Goal: Go to known website: Access a specific website the user already knows

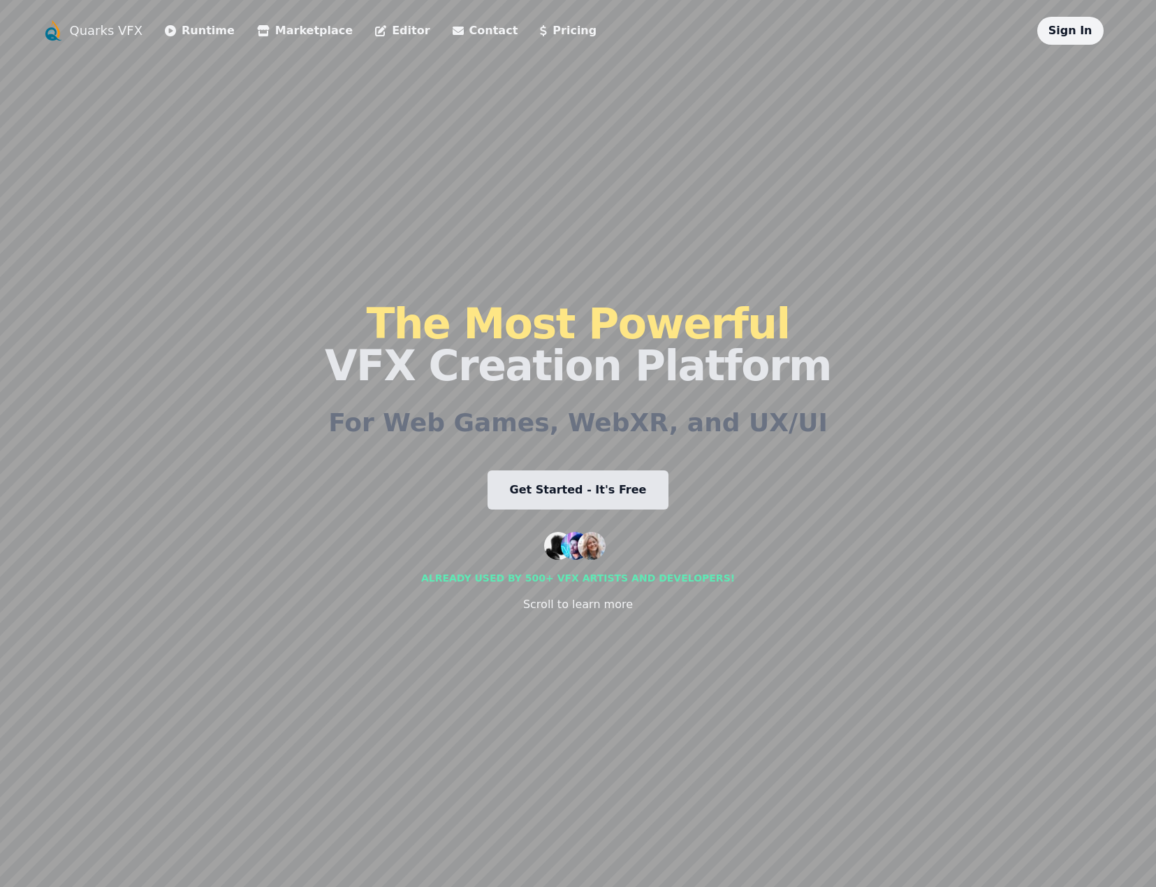
click at [375, 35] on link "Editor" at bounding box center [402, 30] width 55 height 17
click at [165, 30] on icon at bounding box center [170, 30] width 11 height 11
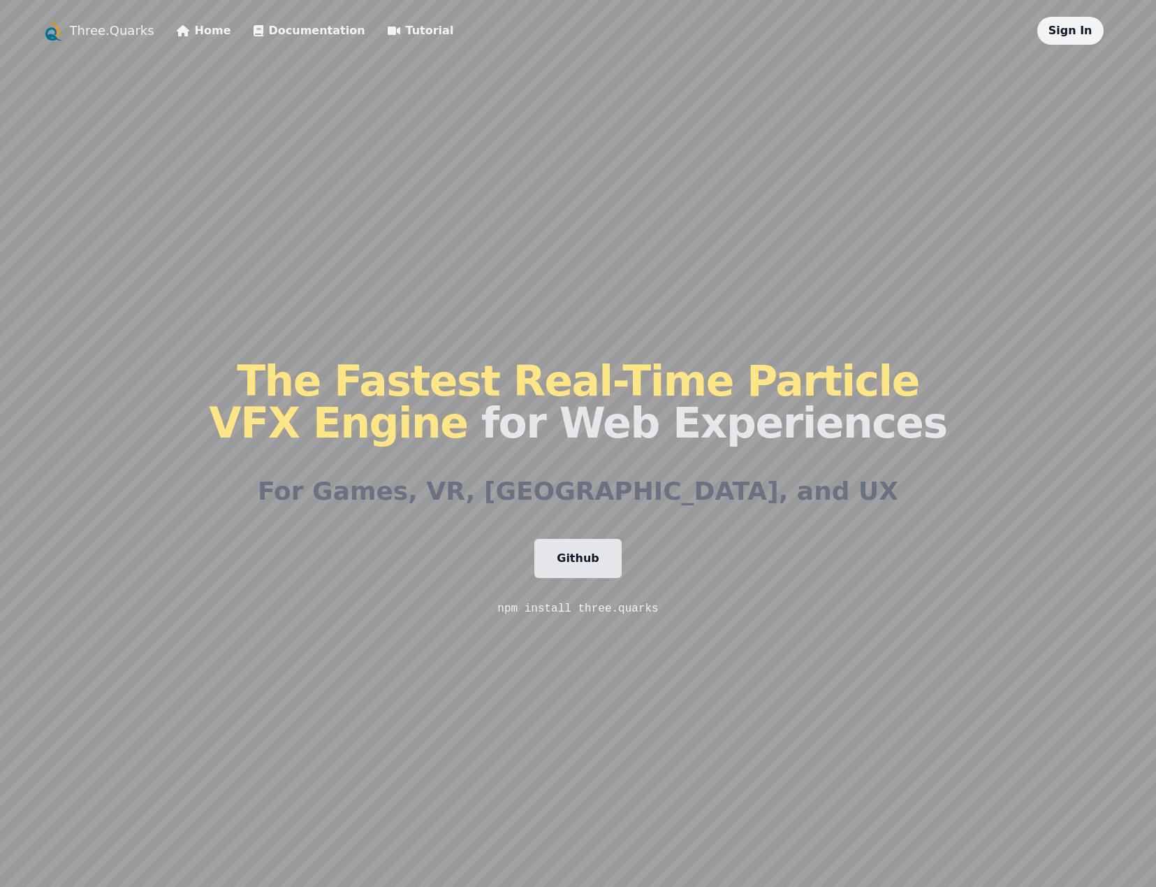
click at [280, 29] on link "Documentation" at bounding box center [310, 30] width 112 height 17
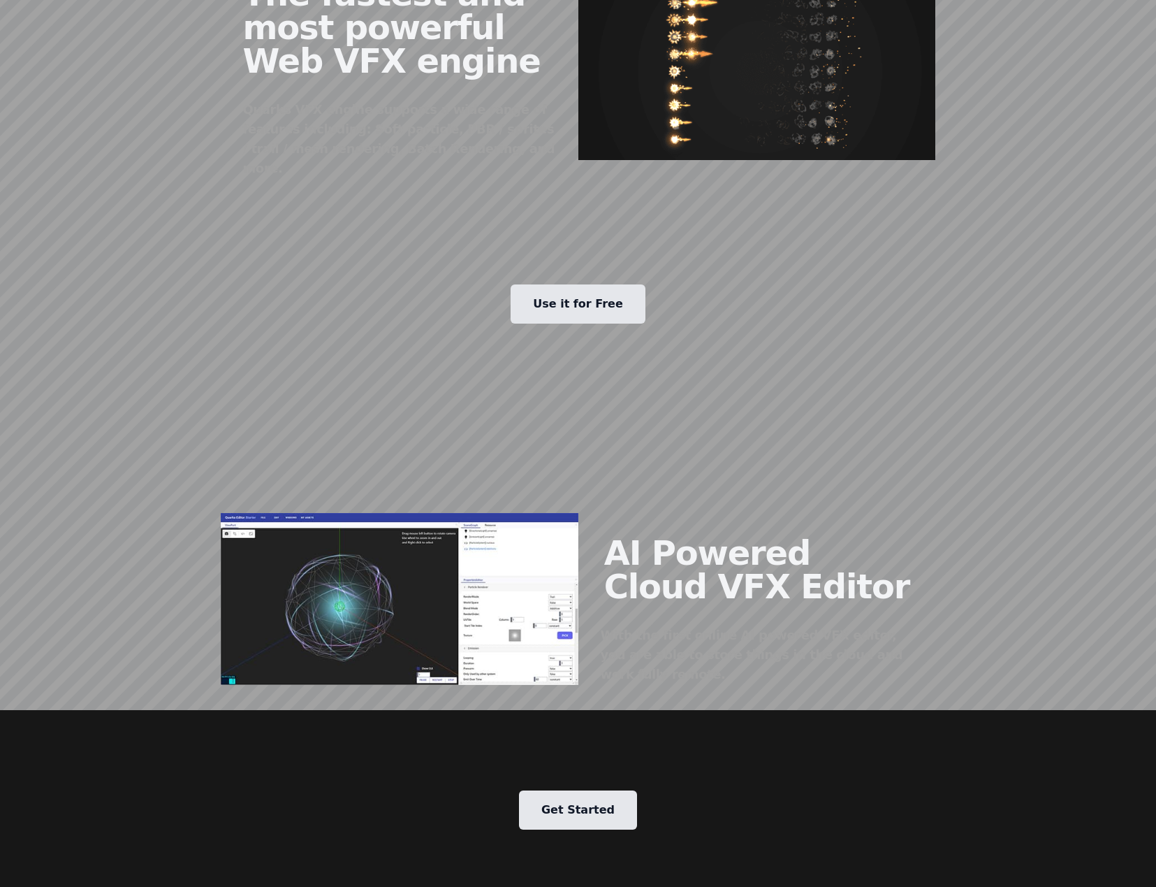
scroll to position [1118, 0]
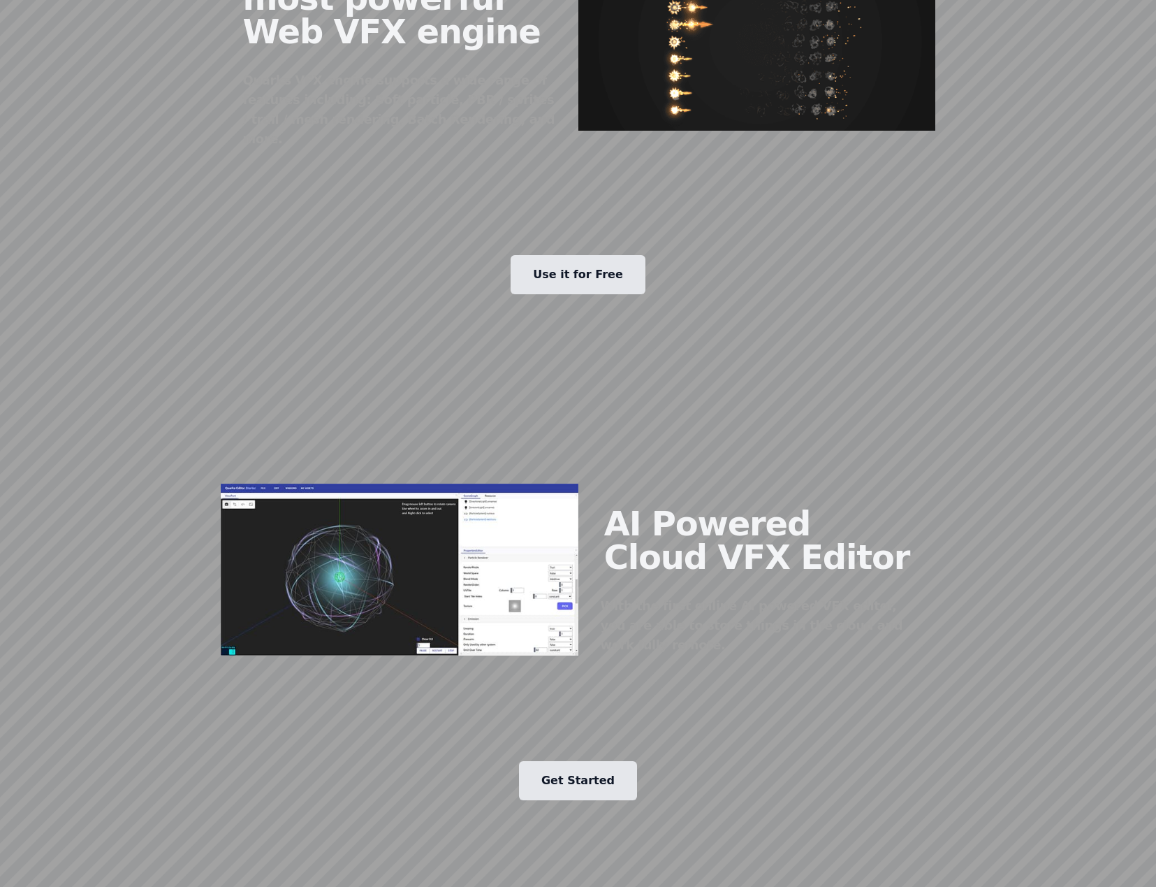
click at [504, 561] on img at bounding box center [400, 570] width 358 height 172
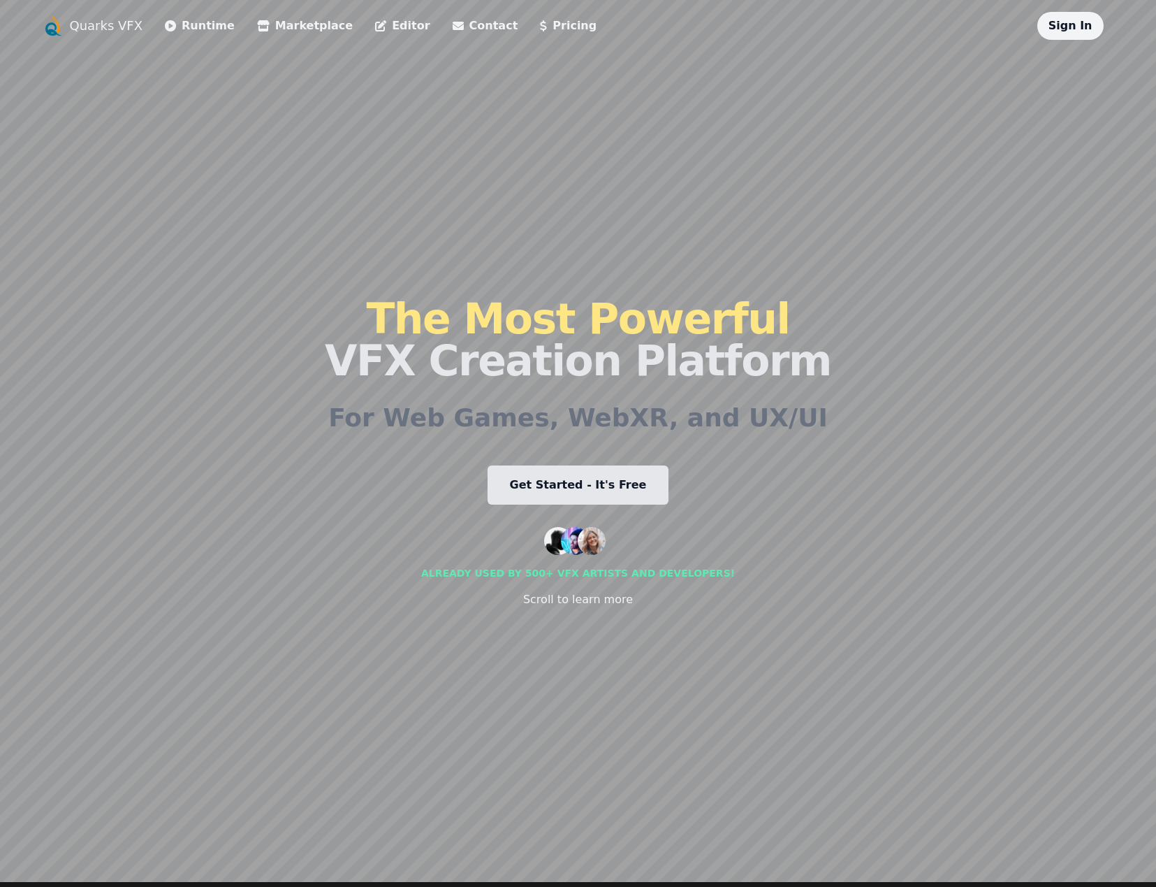
scroll to position [0, 0]
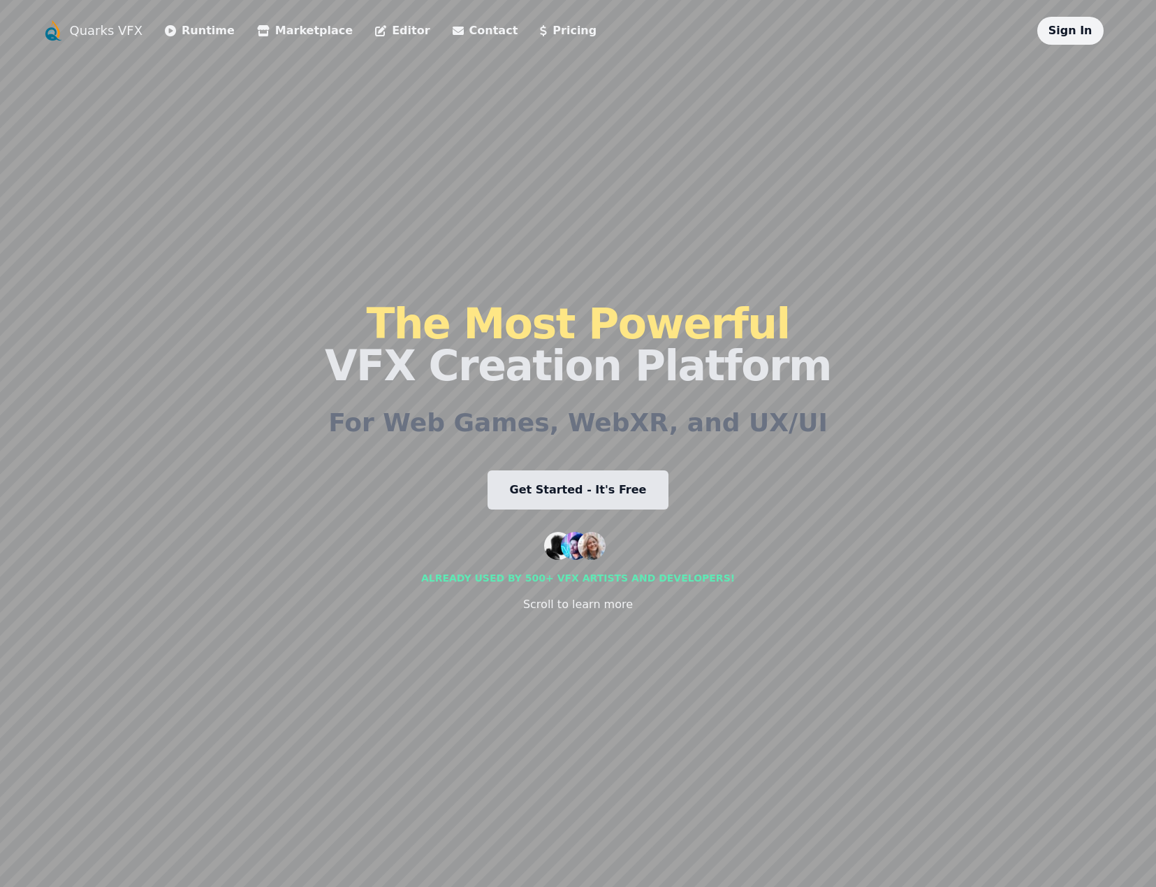
click at [375, 34] on icon at bounding box center [380, 30] width 11 height 11
